Goal: Transaction & Acquisition: Download file/media

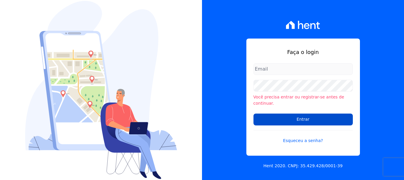
type input "[PERSON_NAME][EMAIL_ADDRESS][PERSON_NAME][DOMAIN_NAME]"
click at [278, 114] on input "Entrar" at bounding box center [303, 119] width 99 height 12
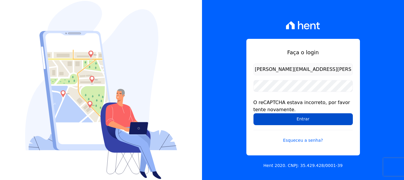
click at [293, 119] on input "Entrar" at bounding box center [303, 119] width 99 height 12
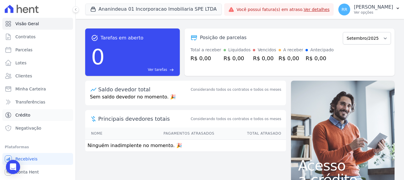
scroll to position [11, 0]
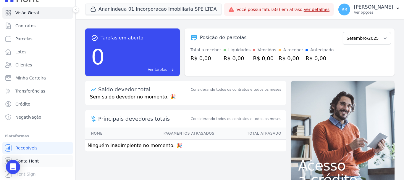
click at [36, 163] on span "Conta Hent" at bounding box center [26, 161] width 23 height 6
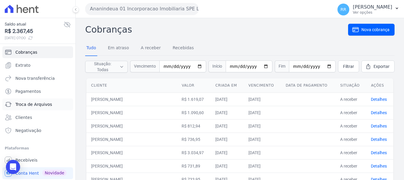
click at [33, 105] on span "Troca de Arquivos" at bounding box center [33, 104] width 37 height 6
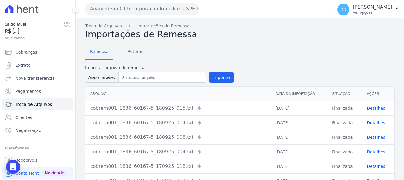
click at [158, 6] on button "Ananindeua 01 Incorporacao Imobiliaria SPE LTDA" at bounding box center [142, 9] width 114 height 12
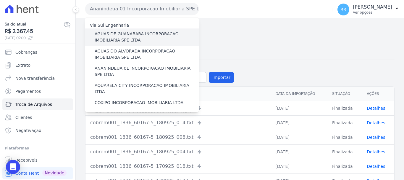
click at [144, 39] on label "AGUAS DE GUANABARA INCORPORACAO IMOBILIARIA SPE LTDA" at bounding box center [147, 37] width 104 height 12
click at [0, 0] on input "AGUAS DE GUANABARA INCORPORACAO IMOBILIARIA SPE LTDA" at bounding box center [0, 0] width 0 height 0
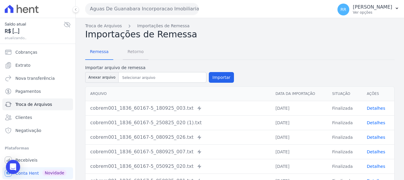
click at [137, 53] on span "Retorno" at bounding box center [135, 52] width 23 height 12
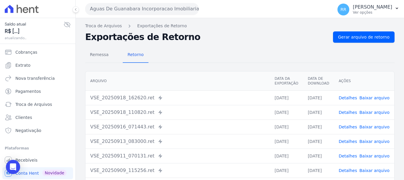
click at [382, 31] on div "Troca de Arquivos Exportações de Retorno Exportações de Retorno Gerar arquivo d…" at bounding box center [240, 139] width 328 height 243
click at [369, 38] on span "Gerar arquivo de retorno" at bounding box center [363, 37] width 51 height 6
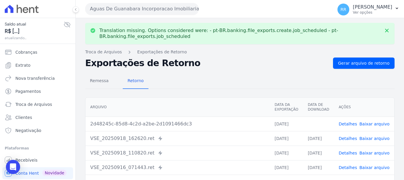
click at [372, 125] on link "Baixar arquivo" at bounding box center [374, 123] width 30 height 5
drag, startPoint x: 168, startPoint y: 8, endPoint x: 165, endPoint y: 17, distance: 9.3
click at [168, 8] on button "Aguas De Guanabara Incorporacao Imobiliaria SPE LTDA" at bounding box center [142, 9] width 114 height 12
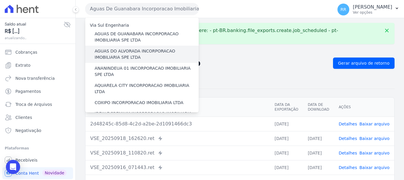
click at [156, 52] on label "AGUAS DO ALVORADA INCORPORACAO IMOBILIARIA SPE LTDA" at bounding box center [147, 54] width 104 height 12
click at [0, 0] on input "AGUAS DO ALVORADA INCORPORACAO IMOBILIARIA SPE LTDA" at bounding box center [0, 0] width 0 height 0
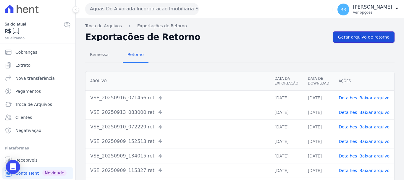
click at [366, 38] on span "Gerar arquivo de retorno" at bounding box center [363, 37] width 51 height 6
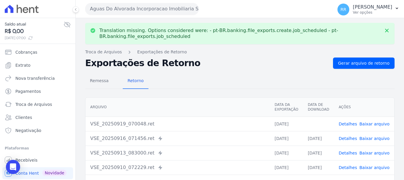
click at [374, 123] on link "Baixar arquivo" at bounding box center [374, 123] width 30 height 5
click at [159, 6] on button "Aguas Do Alvorada Incorporacao Imobiliaria SPE LTDA" at bounding box center [142, 9] width 114 height 12
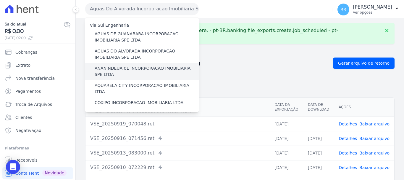
click at [154, 67] on label "ANANINDEUA 01 INCORPORACAO IMOBILIARIA SPE LTDA" at bounding box center [147, 71] width 104 height 12
click at [0, 0] on input "ANANINDEUA 01 INCORPORACAO IMOBILIARIA SPE LTDA" at bounding box center [0, 0] width 0 height 0
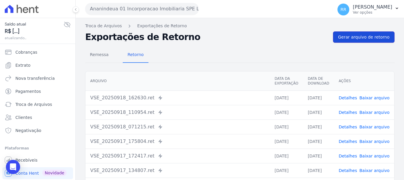
click at [359, 40] on link "Gerar arquivo de retorno" at bounding box center [364, 36] width 62 height 11
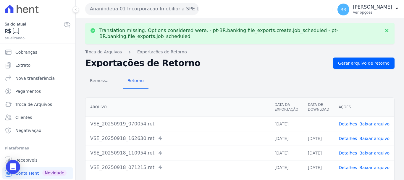
click at [372, 123] on link "Baixar arquivo" at bounding box center [374, 123] width 30 height 5
click at [128, 7] on button "Ananindeua 01 Incorporacao Imobiliaria SPE LTDA" at bounding box center [142, 9] width 114 height 12
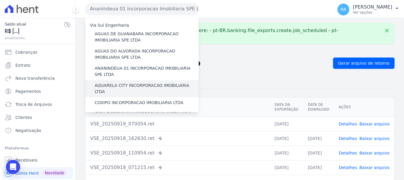
click at [142, 83] on label "AQUARELA CITY INCORPORACAO IMOBILIARIA LTDA" at bounding box center [147, 88] width 104 height 12
click at [0, 0] on input "AQUARELA CITY INCORPORACAO IMOBILIARIA LTDA" at bounding box center [0, 0] width 0 height 0
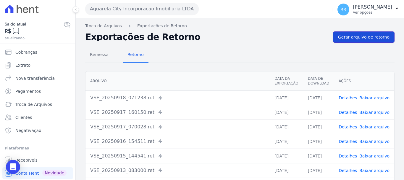
click at [371, 40] on link "Gerar arquivo de retorno" at bounding box center [364, 36] width 62 height 11
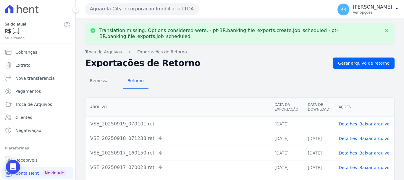
click at [375, 122] on link "Baixar arquivo" at bounding box center [374, 123] width 30 height 5
click at [133, 7] on button "Aquarela City Incorporacao Imobiliaria LTDA" at bounding box center [142, 9] width 114 height 12
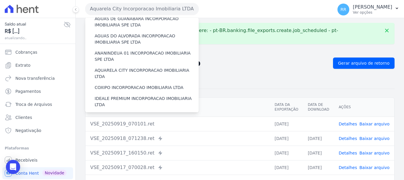
scroll to position [30, 0]
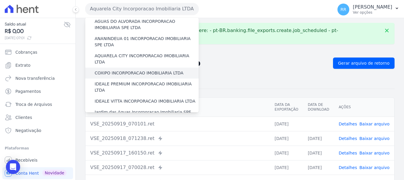
click at [122, 70] on label "COXIPO INCORPORACAO IMOBILIARIA LTDA" at bounding box center [139, 73] width 89 height 6
click at [0, 0] on input "COXIPO INCORPORACAO IMOBILIARIA LTDA" at bounding box center [0, 0] width 0 height 0
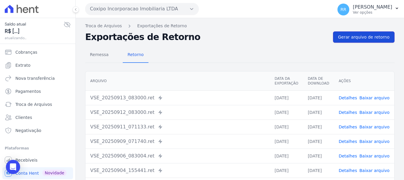
click at [375, 35] on span "Gerar arquivo de retorno" at bounding box center [363, 37] width 51 height 6
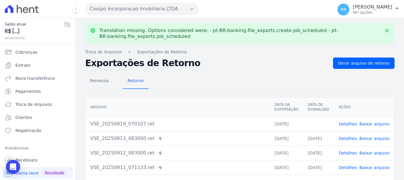
click at [380, 123] on link "Baixar arquivo" at bounding box center [374, 123] width 30 height 5
click at [163, 9] on button "Coxipo Incorporacao Imobiliaria LTDA" at bounding box center [142, 9] width 114 height 12
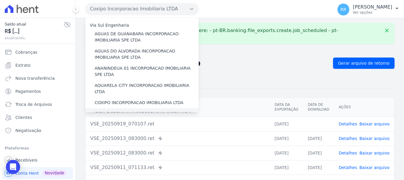
scroll to position [59, 0]
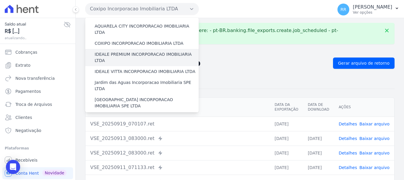
click at [143, 53] on div "IDEALE PREMIUM INCORPORACAO IMOBILIARIA LTDA" at bounding box center [142, 57] width 114 height 17
click at [144, 51] on label "IDEALE PREMIUM INCORPORACAO IMOBILIARIA LTDA" at bounding box center [147, 57] width 104 height 12
click at [0, 0] on input "IDEALE PREMIUM INCORPORACAO IMOBILIARIA LTDA" at bounding box center [0, 0] width 0 height 0
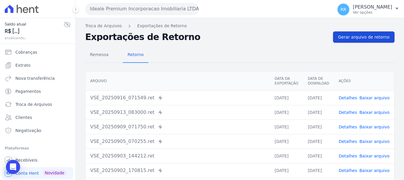
click at [350, 37] on span "Gerar arquivo de retorno" at bounding box center [363, 37] width 51 height 6
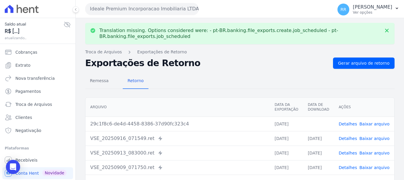
drag, startPoint x: 371, startPoint y: 123, endPoint x: 267, endPoint y: 78, distance: 112.9
click at [371, 123] on link "Baixar arquivo" at bounding box center [374, 123] width 30 height 5
click at [165, 9] on button "Ideale Premium Incorporacao Imobiliaria LTDA" at bounding box center [142, 9] width 114 height 12
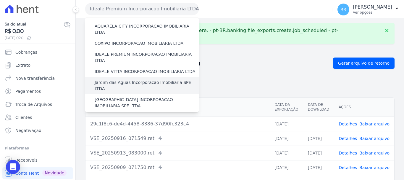
click at [138, 79] on label "Jardim das Aguas Incorporacao Imobiliaria SPE LTDA" at bounding box center [147, 85] width 104 height 12
click at [0, 0] on input "Jardim das Aguas Incorporacao Imobiliaria SPE LTDA" at bounding box center [0, 0] width 0 height 0
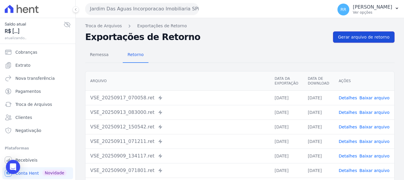
click at [355, 42] on link "Gerar arquivo de retorno" at bounding box center [364, 36] width 62 height 11
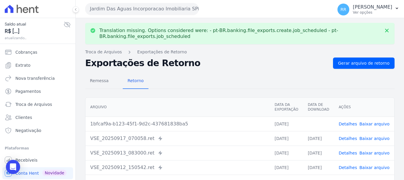
click at [161, 7] on button "Jardim Das Aguas Incorporacao Imobiliaria SPE LTDA" at bounding box center [142, 9] width 114 height 12
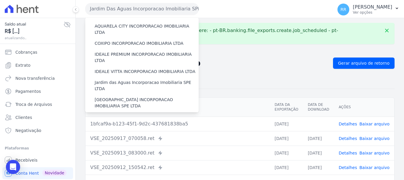
click at [369, 124] on link "Baixar arquivo" at bounding box center [374, 123] width 30 height 5
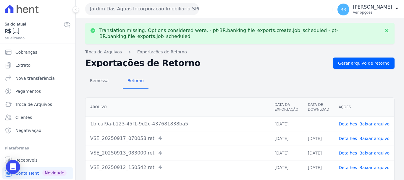
click at [147, 9] on button "Jardim Das Aguas Incorporacao Imobiliaria SPE LTDA" at bounding box center [142, 9] width 114 height 12
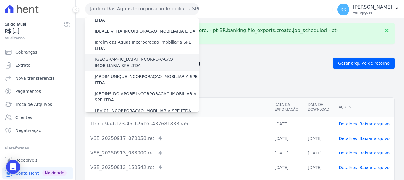
scroll to position [89, 0]
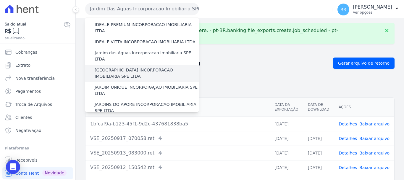
click at [133, 67] on label "[GEOGRAPHIC_DATA] INCORPORACAO IMOBILIARIA SPE LTDA" at bounding box center [147, 73] width 104 height 12
click at [0, 0] on input "[GEOGRAPHIC_DATA] INCORPORACAO IMOBILIARIA SPE LTDA" at bounding box center [0, 0] width 0 height 0
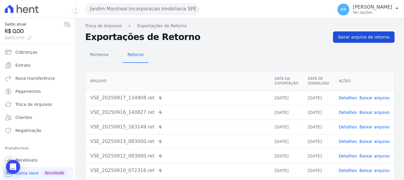
click at [372, 35] on span "Gerar arquivo de retorno" at bounding box center [363, 37] width 51 height 6
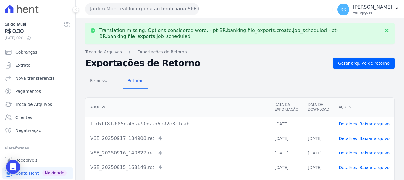
click at [371, 124] on link "Baixar arquivo" at bounding box center [374, 123] width 30 height 5
click at [139, 4] on button "Jardim Montreal Incorporacao Imobiliaria SPE LTDA" at bounding box center [142, 9] width 114 height 12
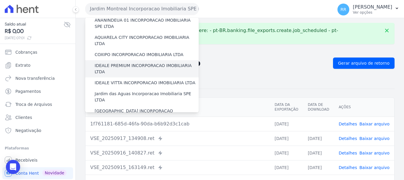
scroll to position [59, 0]
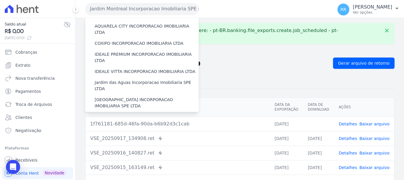
click at [127, 114] on label "JARDIM UNIQUE INCORPORAÇÃO IMOBILIARIA SPE LTDA" at bounding box center [147, 120] width 104 height 12
click at [0, 0] on input "JARDIM UNIQUE INCORPORAÇÃO IMOBILIARIA SPE LTDA" at bounding box center [0, 0] width 0 height 0
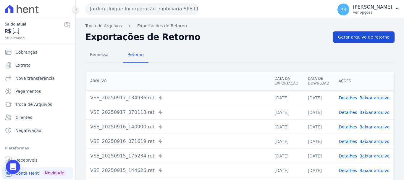
click at [351, 38] on span "Gerar arquivo de retorno" at bounding box center [363, 37] width 51 height 6
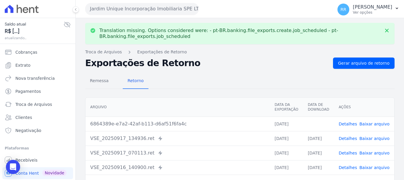
drag, startPoint x: 367, startPoint y: 122, endPoint x: 251, endPoint y: 57, distance: 133.0
click at [367, 122] on link "Baixar arquivo" at bounding box center [374, 123] width 30 height 5
click at [137, 12] on button "Jardim Unique Incorporação Imobiliaria SPE LTDA" at bounding box center [142, 9] width 114 height 12
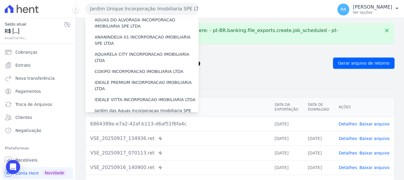
scroll to position [118, 0]
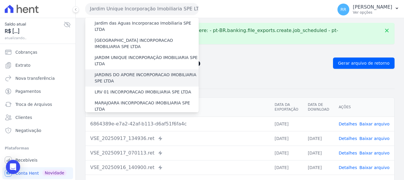
click at [153, 72] on label "JARDINS DO APORE INCORPORACAO IMOBILIARIA SPE LTDA" at bounding box center [147, 78] width 104 height 12
click at [0, 0] on input "JARDINS DO APORE INCORPORACAO IMOBILIARIA SPE LTDA" at bounding box center [0, 0] width 0 height 0
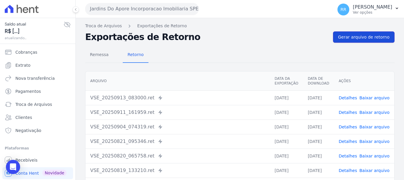
click at [363, 39] on span "Gerar arquivo de retorno" at bounding box center [363, 37] width 51 height 6
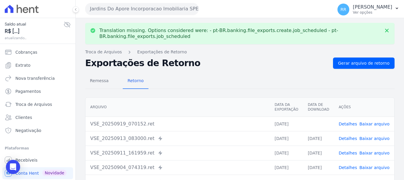
click at [372, 126] on link "Baixar arquivo" at bounding box center [374, 123] width 30 height 5
click at [101, 12] on button "Jardins Do Apore Incorporacao Imobiliaria SPE LTDA" at bounding box center [142, 9] width 114 height 12
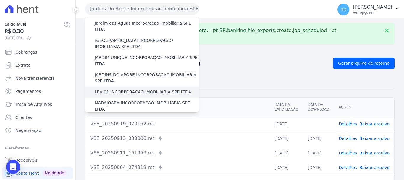
click at [128, 89] on label "LRV 01 INCORPORACAO IMOBILIARIA SPE LTDA" at bounding box center [143, 92] width 96 height 6
click at [0, 0] on input "LRV 01 INCORPORACAO IMOBILIARIA SPE LTDA" at bounding box center [0, 0] width 0 height 0
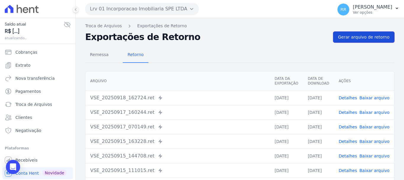
click at [381, 40] on span "Gerar arquivo de retorno" at bounding box center [363, 37] width 51 height 6
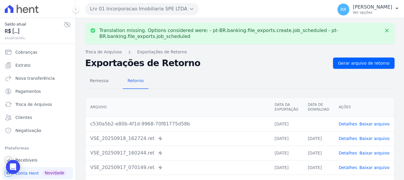
click at [368, 124] on link "Baixar arquivo" at bounding box center [374, 123] width 30 height 5
click at [154, 13] on button "Lrv 01 Incorporacao Imobiliaria SPE LTDA" at bounding box center [142, 9] width 114 height 12
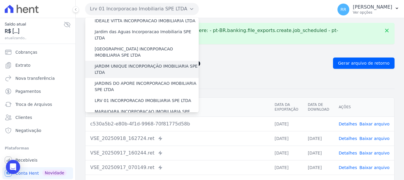
scroll to position [148, 0]
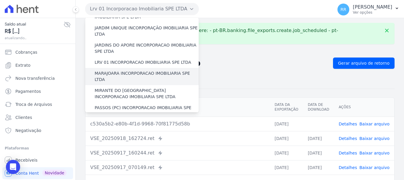
click at [141, 70] on label "MARAJOARA INCORPORACAO IMOBILIARIA SPE LTDA" at bounding box center [147, 76] width 104 height 12
click at [0, 0] on input "MARAJOARA INCORPORACAO IMOBILIARIA SPE LTDA" at bounding box center [0, 0] width 0 height 0
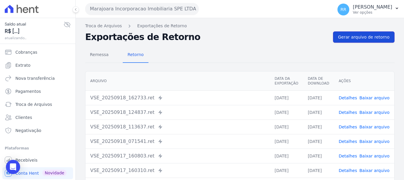
click at [367, 37] on span "Gerar arquivo de retorno" at bounding box center [363, 37] width 51 height 6
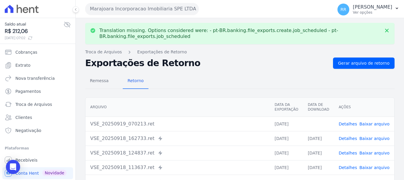
click at [382, 125] on link "Baixar arquivo" at bounding box center [374, 123] width 30 height 5
click at [160, 14] on button "Marajoara Incorporacao Imobiliaria SPE LTDA" at bounding box center [142, 9] width 114 height 12
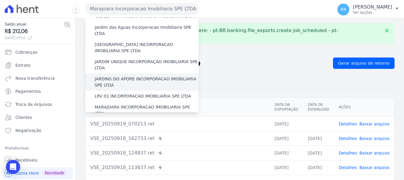
scroll to position [118, 0]
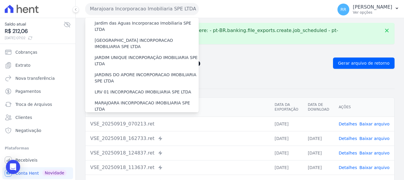
click at [130, 117] on label "MIRANTE DO [GEOGRAPHIC_DATA] INCORPORACAO IMOBILIARIA SPE LTDA" at bounding box center [147, 123] width 104 height 12
click at [0, 0] on input "MIRANTE DO [GEOGRAPHIC_DATA] INCORPORACAO IMOBILIARIA SPE LTDA" at bounding box center [0, 0] width 0 height 0
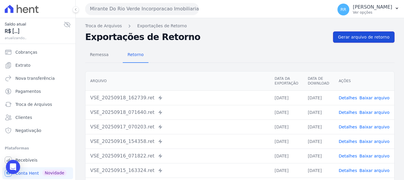
click at [364, 37] on span "Gerar arquivo de retorno" at bounding box center [363, 37] width 51 height 6
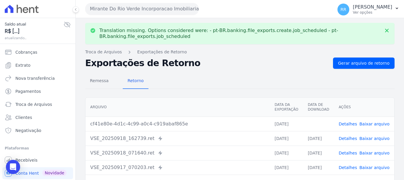
click at [374, 122] on link "Baixar arquivo" at bounding box center [374, 123] width 30 height 5
click at [143, 5] on button "Mirante Do Rio Verde Incorporacao Imobiliaria SPE LTDA" at bounding box center [142, 9] width 114 height 12
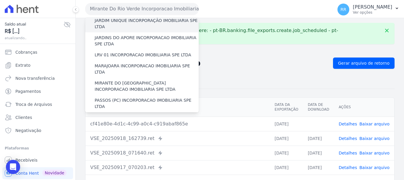
scroll to position [178, 0]
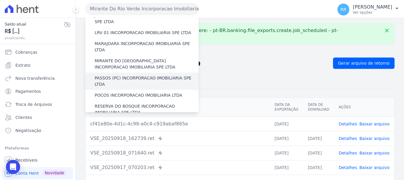
click at [129, 75] on label "PASSOS (PC) INCORPORACAO IMOBILIARIA SPE LTDA" at bounding box center [147, 81] width 104 height 12
click at [0, 0] on input "PASSOS (PC) INCORPORACAO IMOBILIARIA SPE LTDA" at bounding box center [0, 0] width 0 height 0
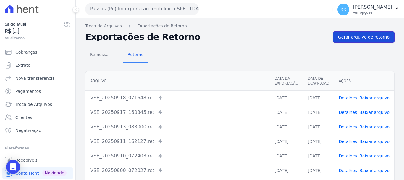
click at [368, 40] on link "Gerar arquivo de retorno" at bounding box center [364, 36] width 62 height 11
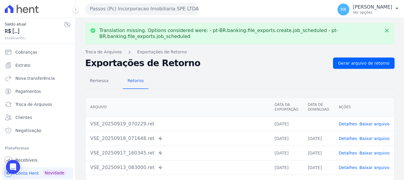
click at [375, 125] on link "Baixar arquivo" at bounding box center [374, 123] width 30 height 5
click at [160, 6] on button "Passos (Pc) Incorporacao Imobiliaria SPE LTDA" at bounding box center [142, 9] width 114 height 12
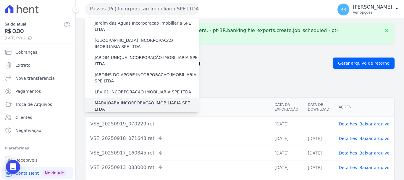
scroll to position [148, 0]
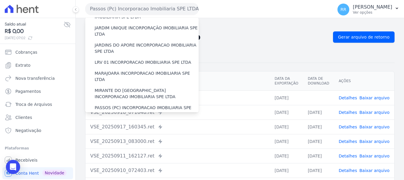
click at [130, 122] on label "POCOS INCORPORACAO IMOBILIARIA LTDA" at bounding box center [139, 125] width 88 height 6
click at [0, 0] on input "POCOS INCORPORACAO IMOBILIARIA LTDA" at bounding box center [0, 0] width 0 height 0
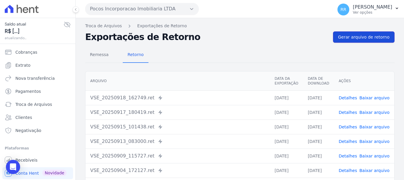
click at [361, 41] on link "Gerar arquivo de retorno" at bounding box center [364, 36] width 62 height 11
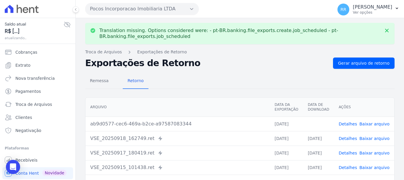
click at [380, 124] on link "Baixar arquivo" at bounding box center [374, 123] width 30 height 5
drag, startPoint x: 149, startPoint y: 7, endPoint x: 152, endPoint y: 45, distance: 37.4
click at [149, 7] on button "Pocos Incorporacao Imobiliaria LTDA" at bounding box center [142, 9] width 114 height 12
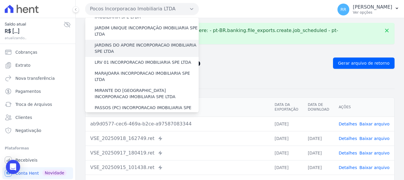
scroll to position [207, 0]
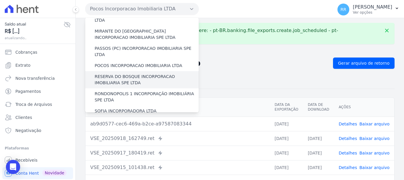
click at [122, 73] on label "RESERVA DO BOSQUE INCORPORACAO IMOBILIARIA SPE LTDA" at bounding box center [147, 79] width 104 height 12
click at [0, 0] on input "RESERVA DO BOSQUE INCORPORACAO IMOBILIARIA SPE LTDA" at bounding box center [0, 0] width 0 height 0
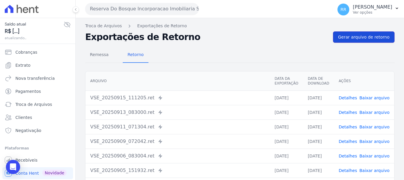
click at [382, 36] on span "Gerar arquivo de retorno" at bounding box center [363, 37] width 51 height 6
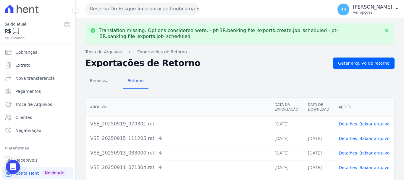
click at [379, 125] on link "Baixar arquivo" at bounding box center [374, 123] width 30 height 5
drag, startPoint x: 132, startPoint y: 9, endPoint x: 136, endPoint y: 29, distance: 20.8
click at [132, 9] on button "Reserva Do Bosque Incorporacao Imobiliaria SPE LTDA" at bounding box center [142, 9] width 114 height 12
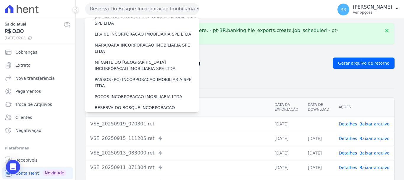
scroll to position [178, 0]
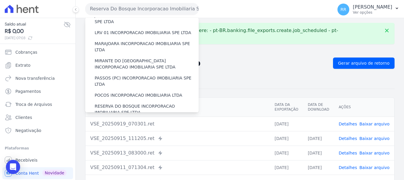
click at [130, 120] on label "RONDONOPOLIS 1 INCORPORAÇÃO IMOBILIÁRIA SPE LTDA" at bounding box center [147, 126] width 104 height 12
click at [0, 0] on input "RONDONOPOLIS 1 INCORPORAÇÃO IMOBILIÁRIA SPE LTDA" at bounding box center [0, 0] width 0 height 0
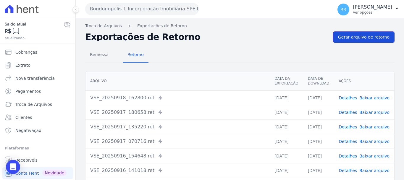
click at [355, 35] on span "Gerar arquivo de retorno" at bounding box center [363, 37] width 51 height 6
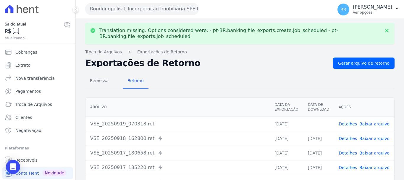
click at [375, 124] on link "Baixar arquivo" at bounding box center [374, 123] width 30 height 5
click at [151, 11] on button "Rondonopolis 1 Incorporação Imobiliária SPE LTDA" at bounding box center [142, 9] width 114 height 12
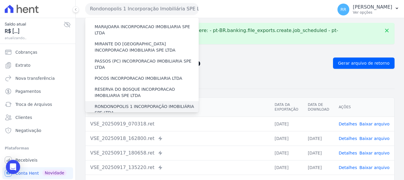
scroll to position [237, 0]
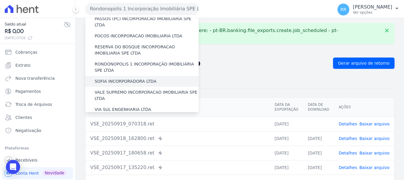
click at [144, 78] on label "SOFIA INCORPORADORA LTDA" at bounding box center [126, 81] width 62 height 6
click at [0, 0] on input "SOFIA INCORPORADORA LTDA" at bounding box center [0, 0] width 0 height 0
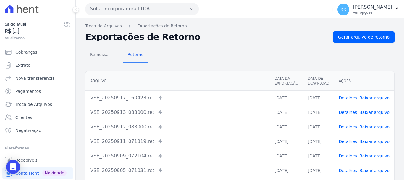
click at [364, 26] on nav "Troca de Arquivos Exportações de Retorno" at bounding box center [239, 26] width 309 height 6
click at [363, 34] on span "Gerar arquivo de retorno" at bounding box center [363, 37] width 51 height 6
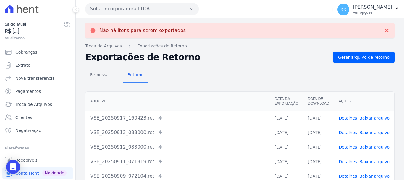
click at [160, 9] on button "Sofia Incorporadora LTDA" at bounding box center [142, 9] width 114 height 12
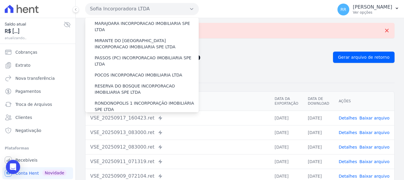
scroll to position [258, 0]
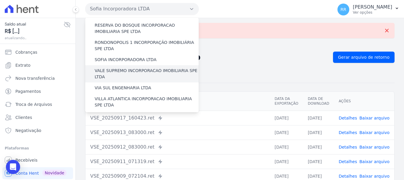
click at [133, 67] on label "VALE SUPREMO INCORPORACAO IMOBILIARIA SPE LTDA" at bounding box center [147, 73] width 104 height 12
click at [0, 0] on input "VALE SUPREMO INCORPORACAO IMOBILIARIA SPE LTDA" at bounding box center [0, 0] width 0 height 0
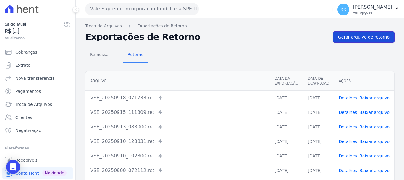
click at [351, 36] on span "Gerar arquivo de retorno" at bounding box center [363, 37] width 51 height 6
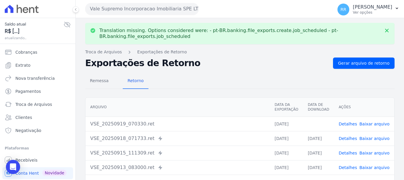
click at [372, 121] on link "Baixar arquivo" at bounding box center [374, 123] width 30 height 5
click at [158, 10] on button "Vale Supremo Incorporacao Imobiliaria SPE LTDA" at bounding box center [142, 9] width 114 height 12
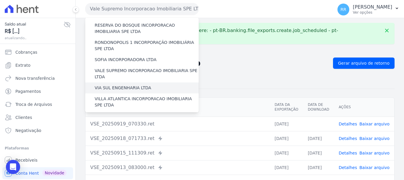
click at [123, 85] on label "VIA SUL ENGENHARIA LTDA" at bounding box center [123, 88] width 57 height 6
click at [0, 0] on input "VIA SUL ENGENHARIA LTDA" at bounding box center [0, 0] width 0 height 0
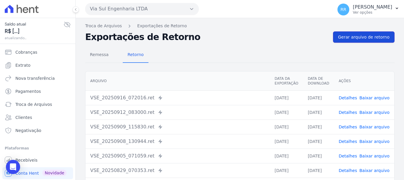
click at [375, 37] on span "Gerar arquivo de retorno" at bounding box center [363, 37] width 51 height 6
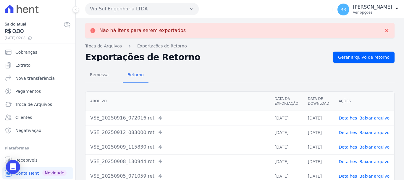
drag, startPoint x: 165, startPoint y: 15, endPoint x: 167, endPoint y: 18, distance: 3.7
click at [165, 14] on div "Via Sul Engenharia LTDA Via Sul Engenharia AGUAS DE [GEOGRAPHIC_DATA] INCORPORA…" at bounding box center [207, 9] width 245 height 18
click at [168, 12] on button "Via Sul Engenharia LTDA" at bounding box center [142, 9] width 114 height 12
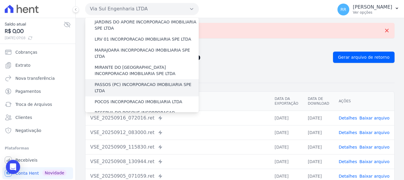
scroll to position [237, 0]
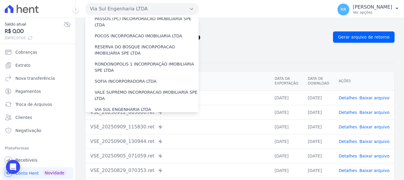
click at [151, 117] on label "VILLA ATLANTICA INCORPORACAO IMOBILIARIA SPE LTDA" at bounding box center [147, 123] width 104 height 12
click at [0, 0] on input "VILLA ATLANTICA INCORPORACAO IMOBILIARIA SPE LTDA" at bounding box center [0, 0] width 0 height 0
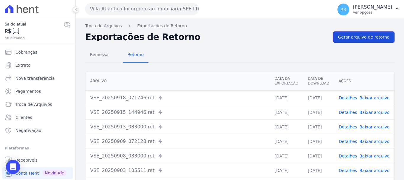
click at [367, 41] on link "Gerar arquivo de retorno" at bounding box center [364, 36] width 62 height 11
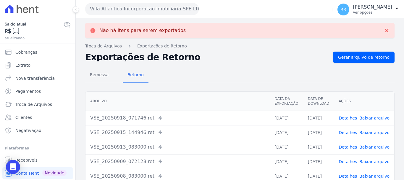
click at [121, 12] on button "Villa Atlantica Incorporacao Imobiliaria SPE LTDA" at bounding box center [142, 9] width 114 height 12
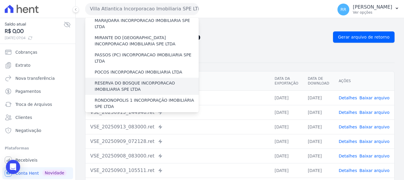
scroll to position [258, 0]
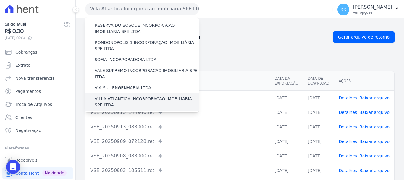
click at [138, 96] on label "VILLA ATLANTICA INCORPORACAO IMOBILIARIA SPE LTDA" at bounding box center [147, 102] width 104 height 12
click at [0, 0] on input "VILLA ATLANTICA INCORPORACAO IMOBILIARIA SPE LTDA" at bounding box center [0, 0] width 0 height 0
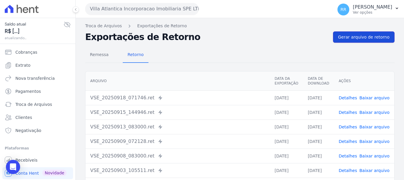
click at [360, 36] on span "Gerar arquivo de retorno" at bounding box center [363, 37] width 51 height 6
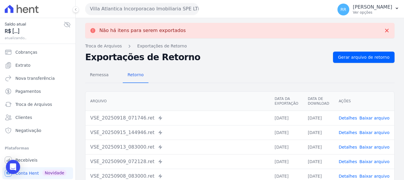
click at [122, 6] on button "Villa Atlantica Incorporacao Imobiliaria SPE LTDA" at bounding box center [142, 9] width 114 height 12
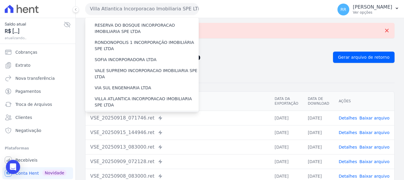
click at [127, 113] on label "[GEOGRAPHIC_DATA] INCORPORACAO IMOBILIARIA SPE LTDA" at bounding box center [147, 119] width 104 height 12
click at [0, 0] on input "[GEOGRAPHIC_DATA] INCORPORACAO IMOBILIARIA SPE LTDA" at bounding box center [0, 0] width 0 height 0
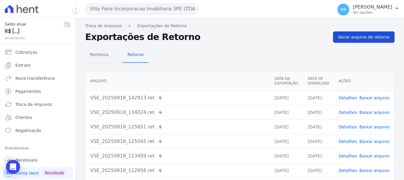
click at [341, 33] on link "Gerar arquivo de retorno" at bounding box center [364, 36] width 62 height 11
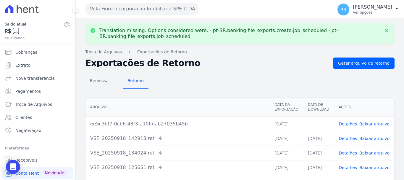
click at [378, 122] on link "Baixar arquivo" at bounding box center [374, 123] width 30 height 5
drag, startPoint x: 180, startPoint y: 20, endPoint x: 182, endPoint y: 10, distance: 10.3
click at [180, 20] on div "Translation missing. Options considered were: - pt-BR.banking.file_exports.crea…" at bounding box center [240, 152] width 328 height 269
click at [182, 9] on button "Villa Fiore Incorporacao Imobiliaria SPE LTDA" at bounding box center [142, 9] width 114 height 12
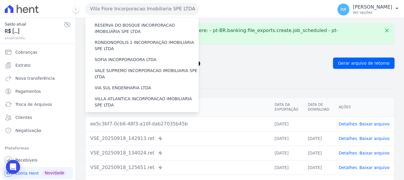
click at [146, 130] on label "VILLA TROPICAL INCORPORAÇÃO IMOBILIÁRIA SPE LTDA" at bounding box center [147, 136] width 104 height 12
click at [0, 0] on input "VILLA TROPICAL INCORPORAÇÃO IMOBILIÁRIA SPE LTDA" at bounding box center [0, 0] width 0 height 0
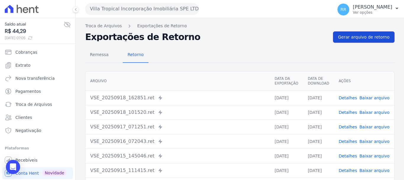
click at [371, 36] on span "Gerar arquivo de retorno" at bounding box center [363, 37] width 51 height 6
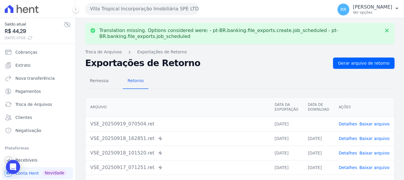
click at [375, 123] on link "Baixar arquivo" at bounding box center [374, 123] width 30 height 5
